Goal: Find specific page/section

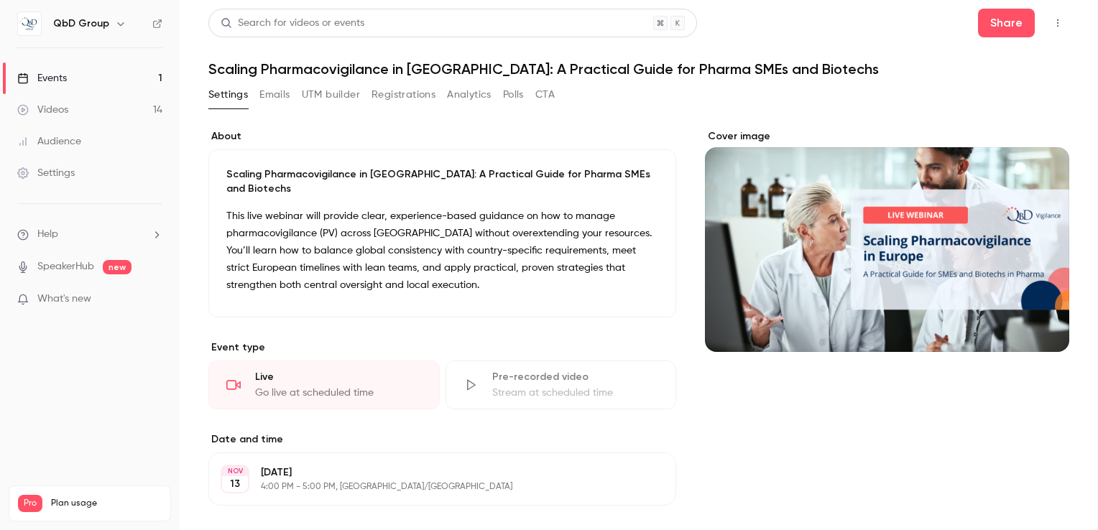
click at [55, 83] on div "Events" at bounding box center [42, 78] width 50 height 14
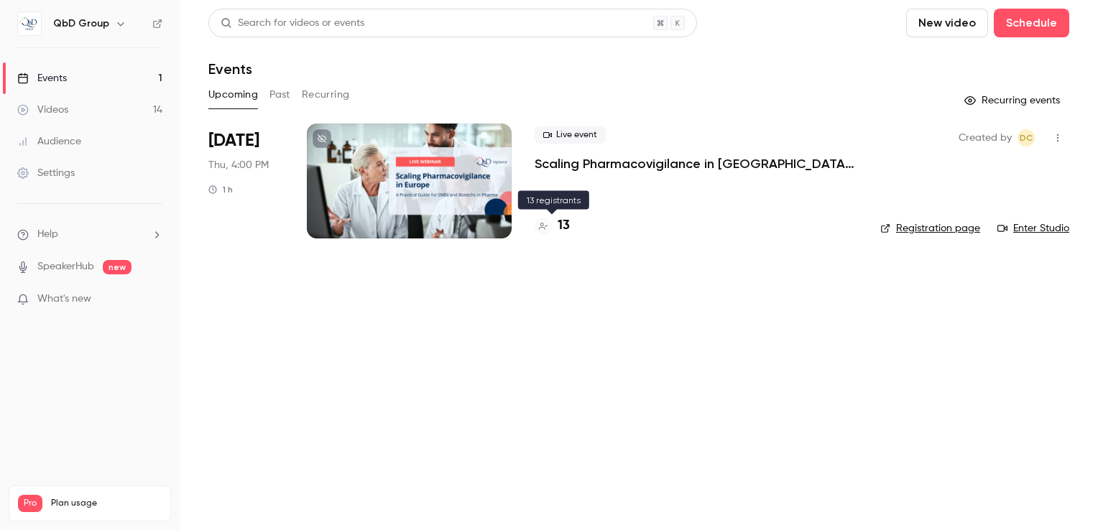
click at [562, 222] on h4 "13" at bounding box center [564, 225] width 12 height 19
